Goal: Navigation & Orientation: Find specific page/section

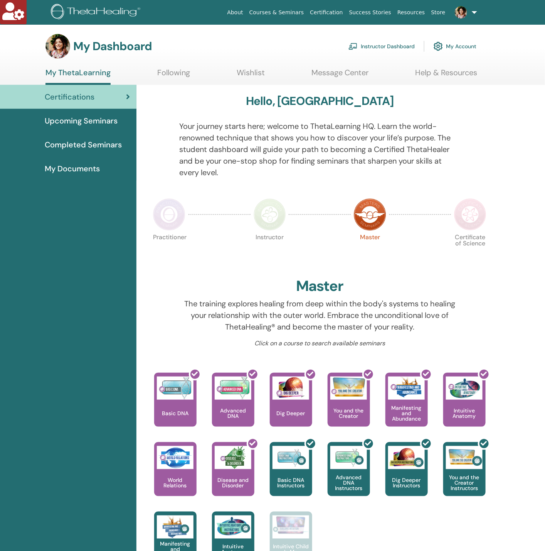
click at [451, 39] on link "My Account" at bounding box center [455, 46] width 43 height 17
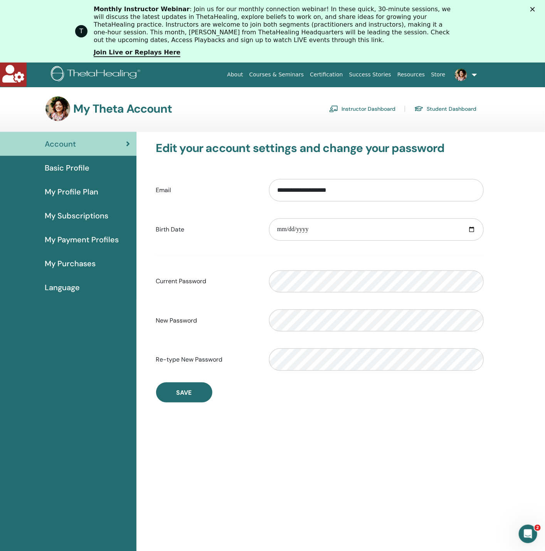
click at [62, 165] on span "Basic Profile" at bounding box center [67, 168] width 45 height 12
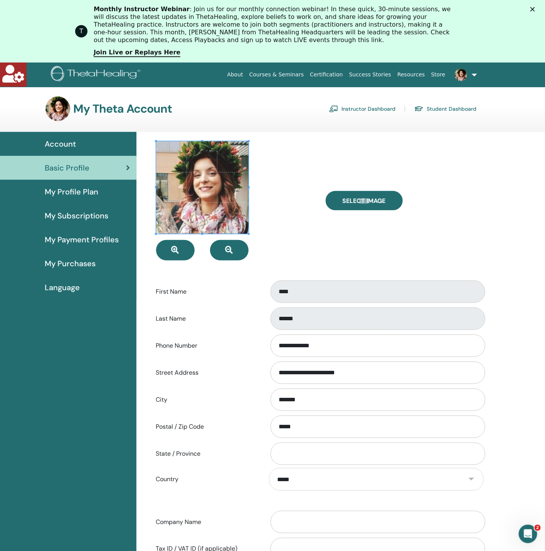
click at [386, 110] on link "Instructor Dashboard" at bounding box center [362, 109] width 66 height 12
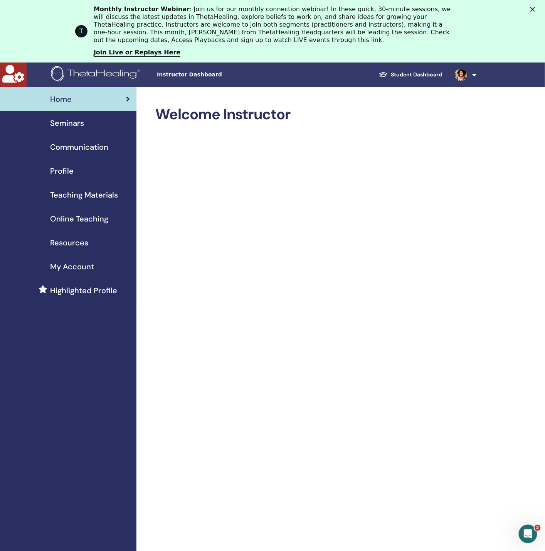
click at [65, 162] on link "Profile" at bounding box center [68, 171] width 137 height 24
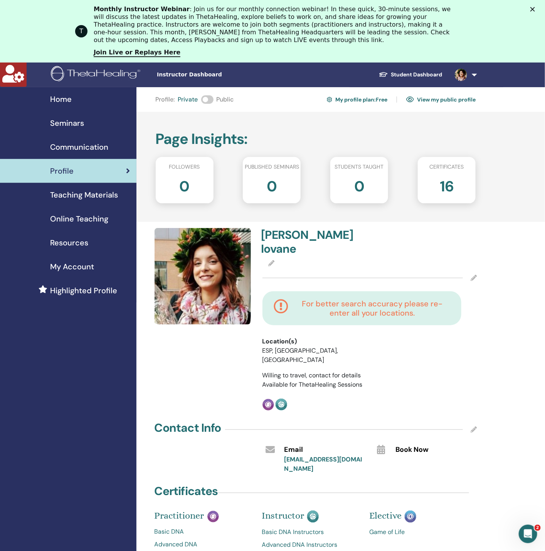
click at [422, 123] on div "Page Insights : Followers 0 Published seminars 0 Students taught 0 Certificates…" at bounding box center [341, 167] width 409 height 110
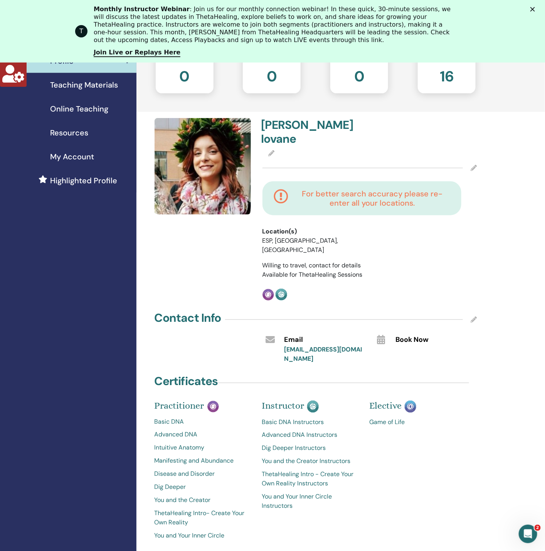
scroll to position [174, 0]
